Goal: Task Accomplishment & Management: Manage account settings

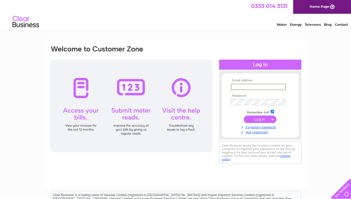
type input "knottsquash@aol.com"
click at [260, 119] on input "submit" at bounding box center [260, 119] width 33 height 7
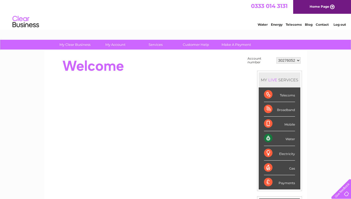
click at [269, 184] on div "Payments" at bounding box center [279, 182] width 31 height 14
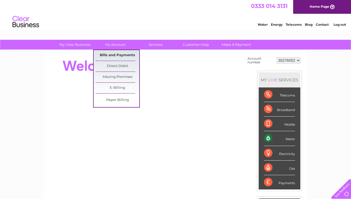
click at [126, 55] on link "Bills and Payments" at bounding box center [118, 55] width 44 height 11
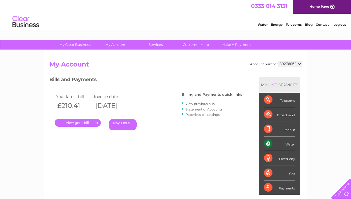
click at [83, 122] on link "." at bounding box center [78, 123] width 46 height 8
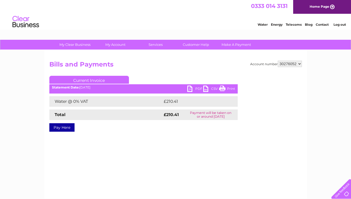
click at [190, 88] on link "PDF" at bounding box center [195, 90] width 16 height 8
